Goal: Check status

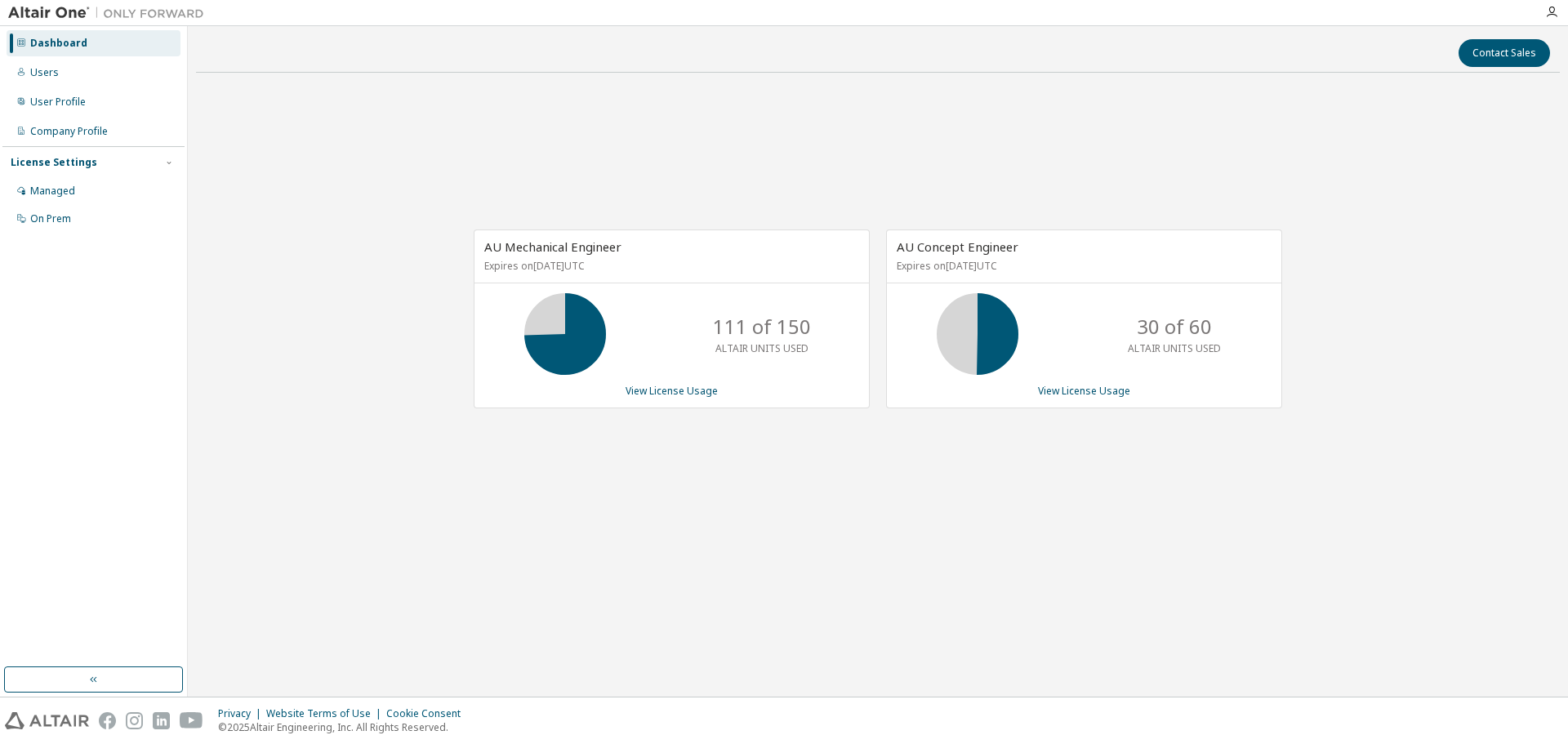
click at [1018, 100] on div "AU Mechanical Engineer Expires on [DATE] UTC 111 of 150 ALTAIR UNITS USED View …" at bounding box center [878, 327] width 1364 height 484
